Goal: Task Accomplishment & Management: Use online tool/utility

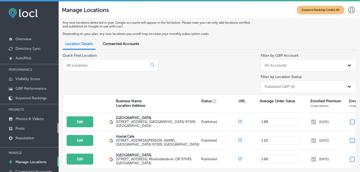
click at [18, 128] on p "Posts" at bounding box center [19, 128] width 9 height 5
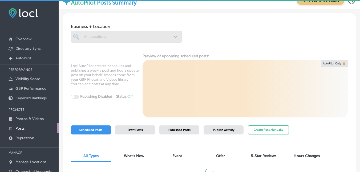
scroll to position [11, 0]
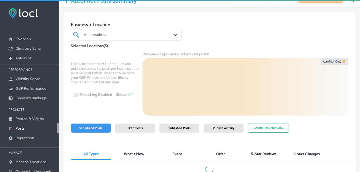
click at [137, 129] on span "Draft Posts" at bounding box center [135, 128] width 15 height 3
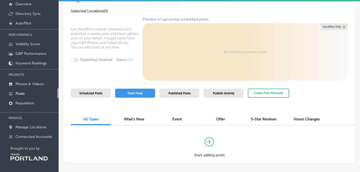
scroll to position [30, 0]
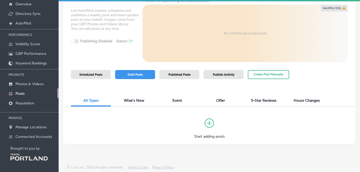
click at [137, 100] on span "What's New" at bounding box center [134, 100] width 20 height 5
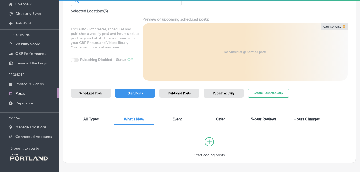
scroll to position [30, 0]
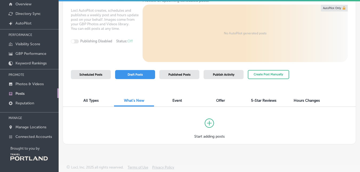
click at [176, 103] on span "Event" at bounding box center [177, 100] width 10 height 5
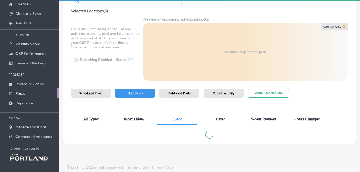
scroll to position [30, 0]
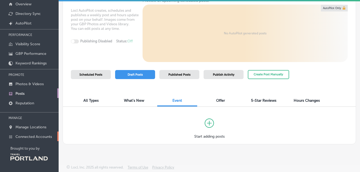
click at [33, 136] on p "Connected Accounts" at bounding box center [33, 137] width 37 height 5
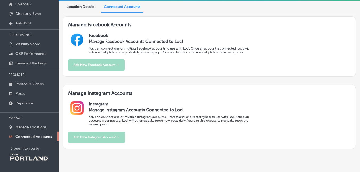
scroll to position [13, 0]
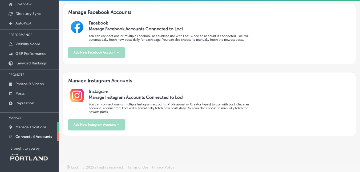
click at [42, 126] on p "Manage Locations" at bounding box center [30, 127] width 31 height 5
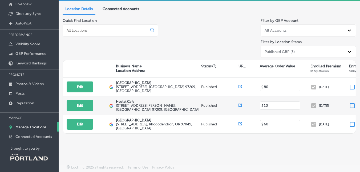
click at [136, 104] on label "[STREET_ADDRESS][PERSON_NAME]" at bounding box center [158, 108] width 84 height 8
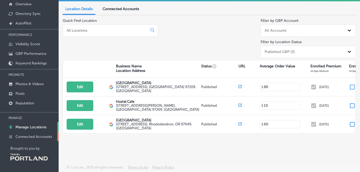
click at [39, 138] on p "Connected Accounts" at bounding box center [33, 137] width 37 height 5
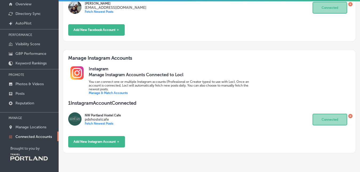
scroll to position [92, 0]
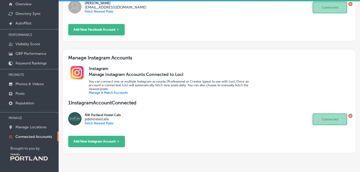
click at [106, 122] on p "Fetch Newest Posts" at bounding box center [103, 124] width 36 height 4
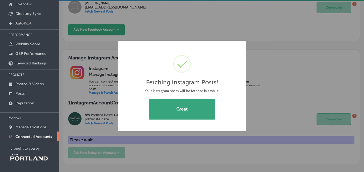
click at [191, 114] on button "Great" at bounding box center [182, 109] width 67 height 21
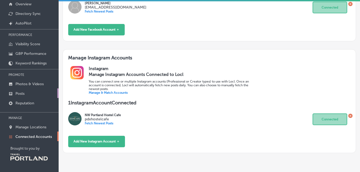
click at [19, 94] on p "Posts" at bounding box center [19, 93] width 9 height 5
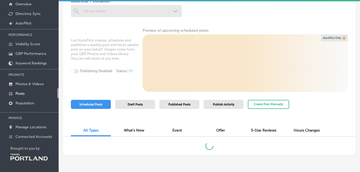
click at [132, 104] on span "Draft Posts" at bounding box center [135, 104] width 15 height 3
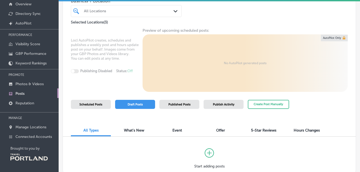
scroll to position [30, 0]
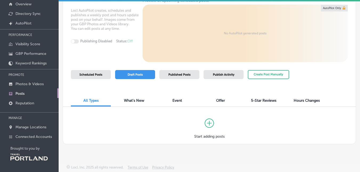
click at [137, 99] on span "What's New" at bounding box center [134, 100] width 20 height 5
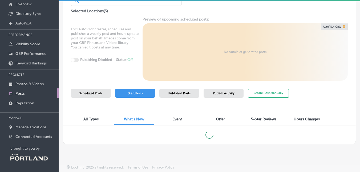
scroll to position [30, 0]
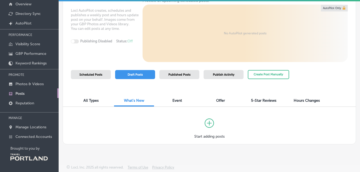
click at [98, 74] on span "Scheduled Posts" at bounding box center [90, 74] width 23 height 3
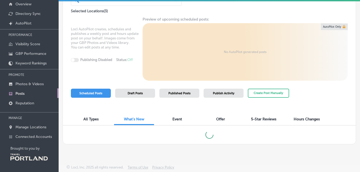
scroll to position [11, 0]
click at [133, 94] on span "Draft Posts" at bounding box center [135, 93] width 15 height 3
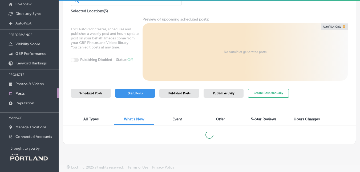
scroll to position [30, 0]
